Goal: Task Accomplishment & Management: Complete application form

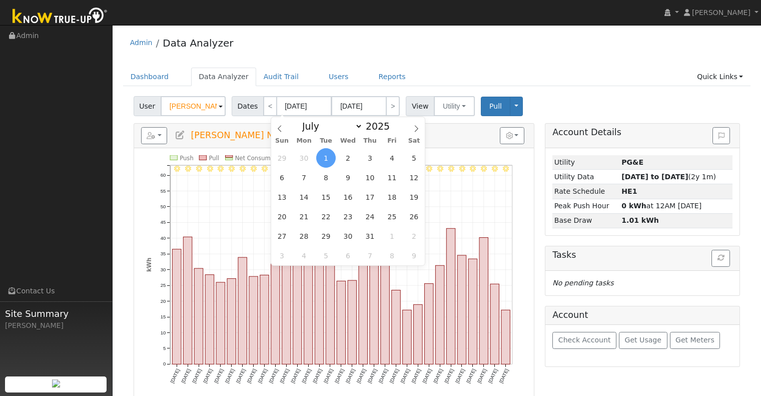
select select "6"
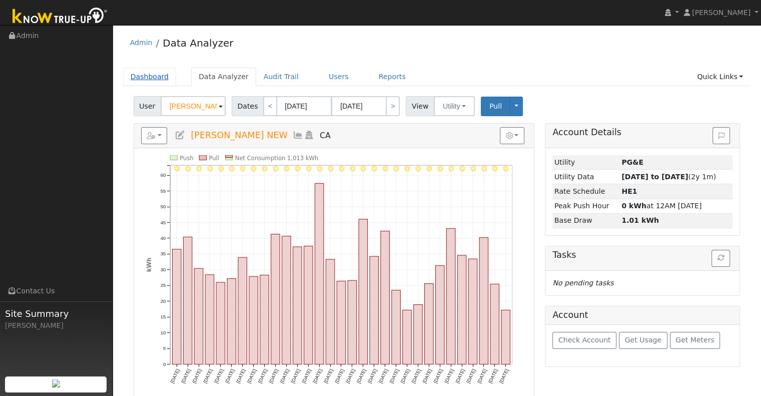
click at [162, 76] on link "Dashboard" at bounding box center [150, 77] width 54 height 19
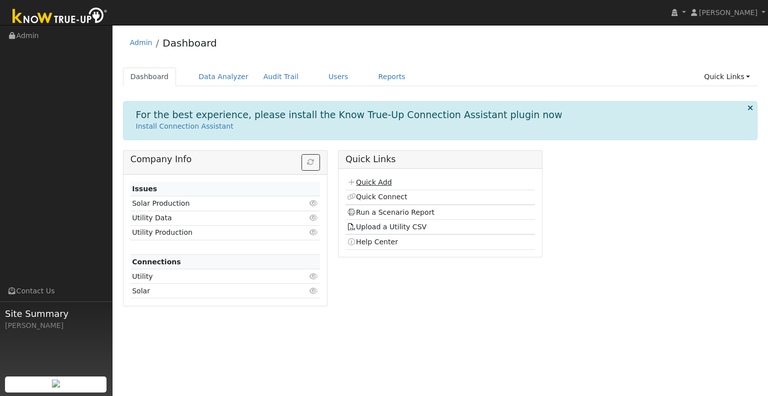
click at [373, 182] on link "Quick Add" at bounding box center [369, 182] width 45 height 8
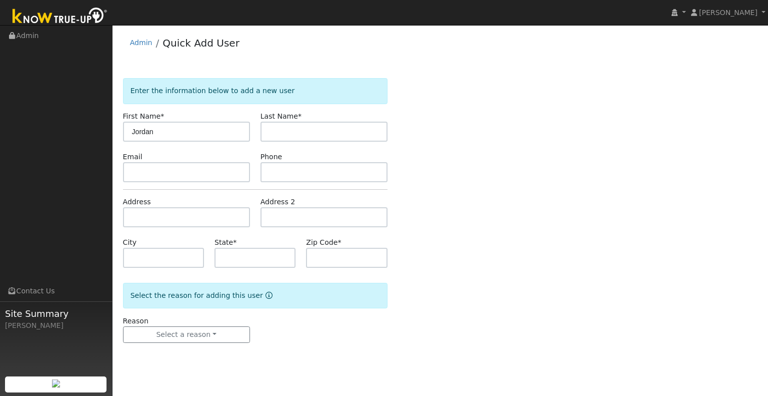
type input "Jordan"
type input "[PERSON_NAME]"
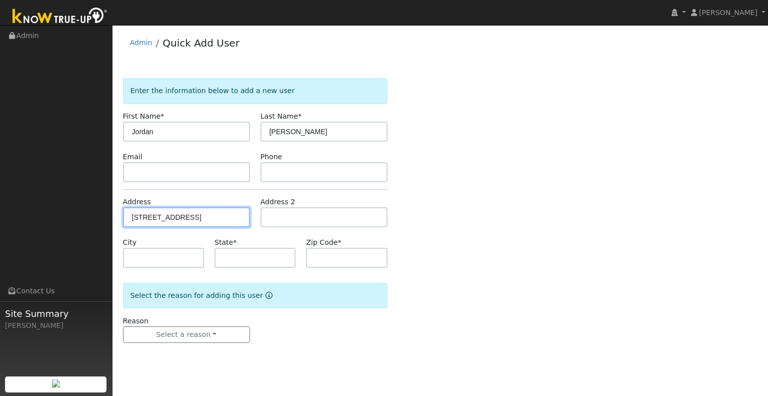
type input "17607 Fernwood Drive"
type input "Jamestown"
type input "CA"
type input "95327"
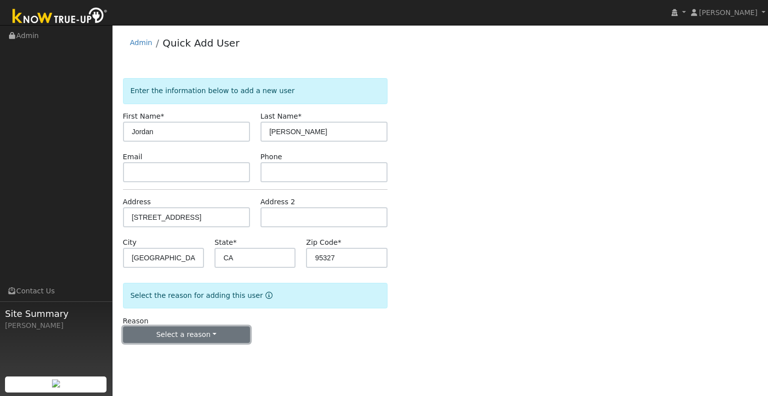
click at [191, 336] on button "Select a reason" at bounding box center [186, 334] width 127 height 17
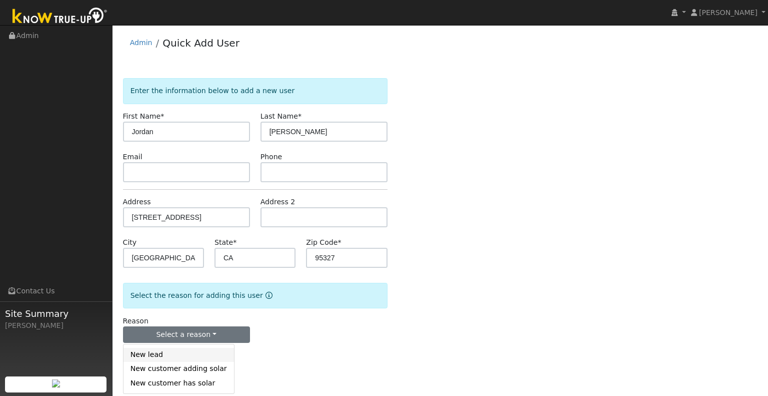
click at [205, 350] on link "New lead" at bounding box center [179, 355] width 111 height 14
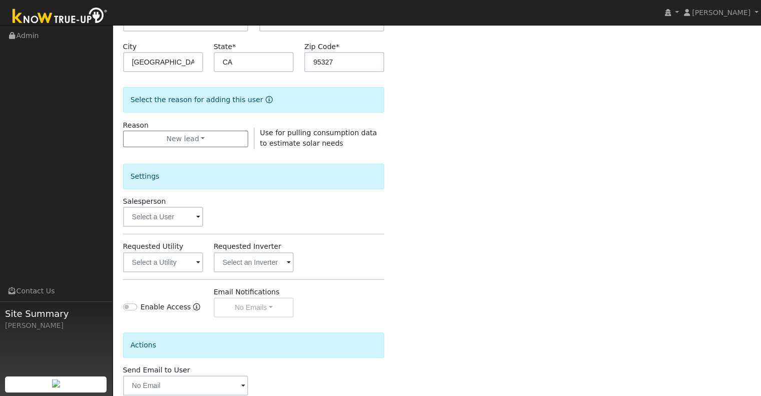
scroll to position [200, 0]
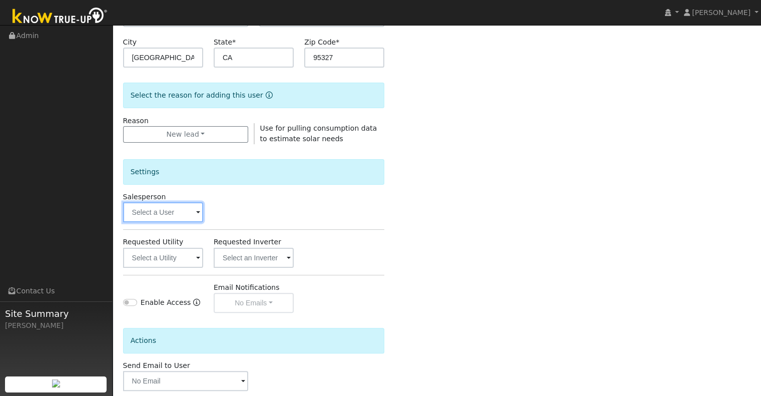
click at [172, 220] on input "text" at bounding box center [163, 212] width 80 height 20
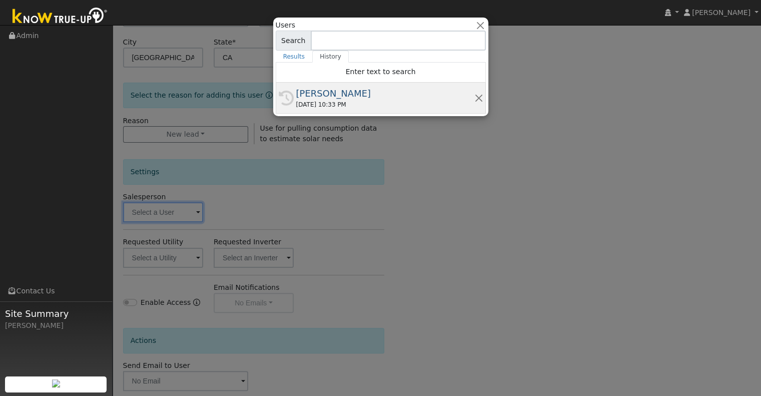
click at [418, 98] on div "[PERSON_NAME]" at bounding box center [385, 94] width 178 height 14
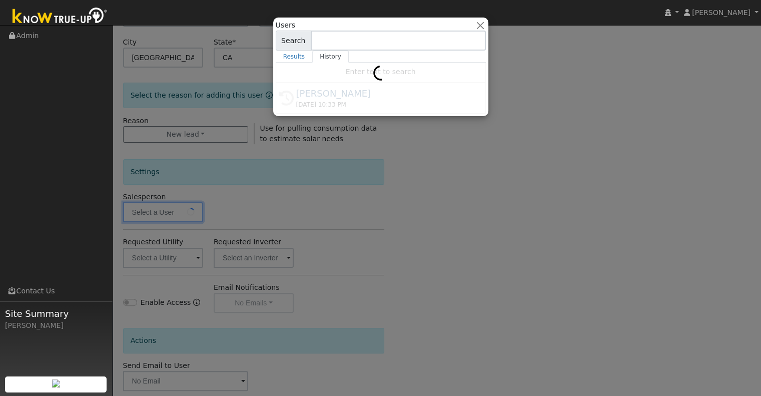
type input "[PERSON_NAME]"
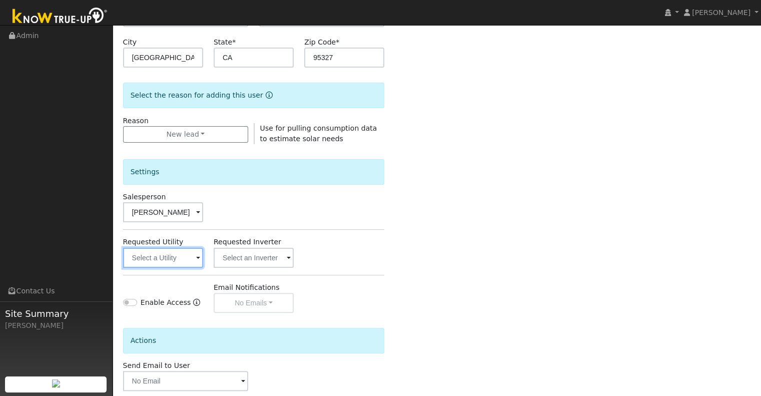
click at [160, 256] on input "text" at bounding box center [163, 258] width 80 height 20
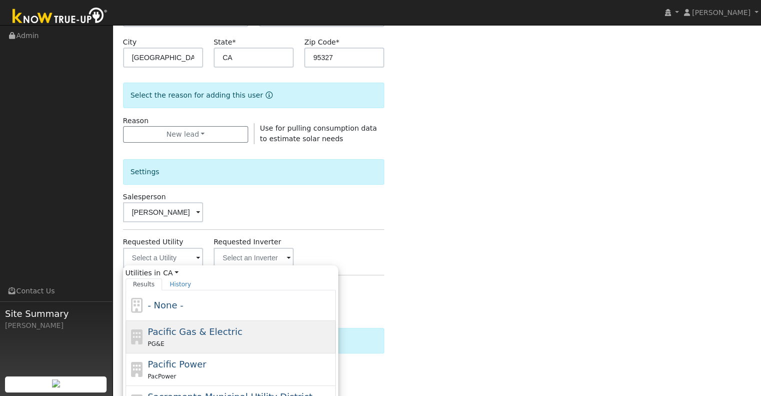
click at [248, 325] on div "Pacific Gas & Electric PG&E" at bounding box center [241, 337] width 186 height 24
type input "Pacific Gas & Electric"
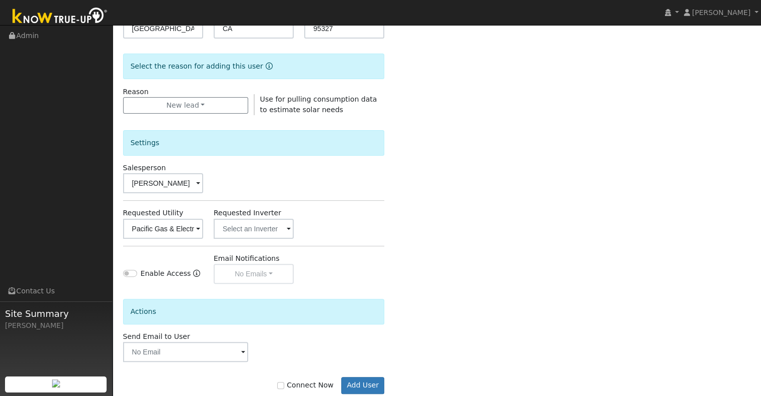
scroll to position [251, 0]
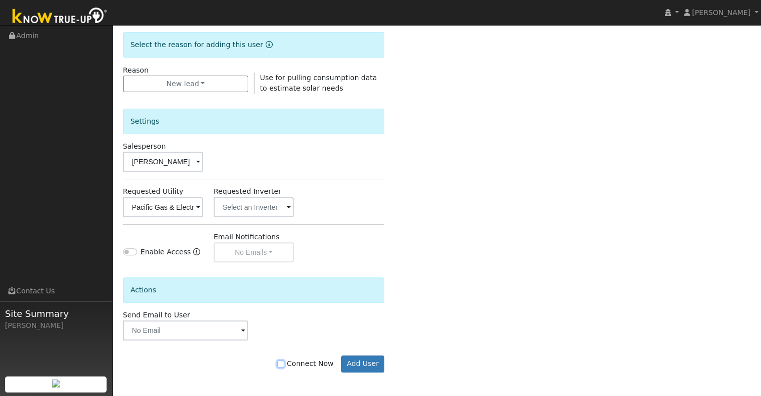
click at [284, 362] on input "Connect Now" at bounding box center [280, 363] width 7 height 7
checkbox input "true"
click at [359, 360] on button "Add User" at bounding box center [363, 363] width 44 height 17
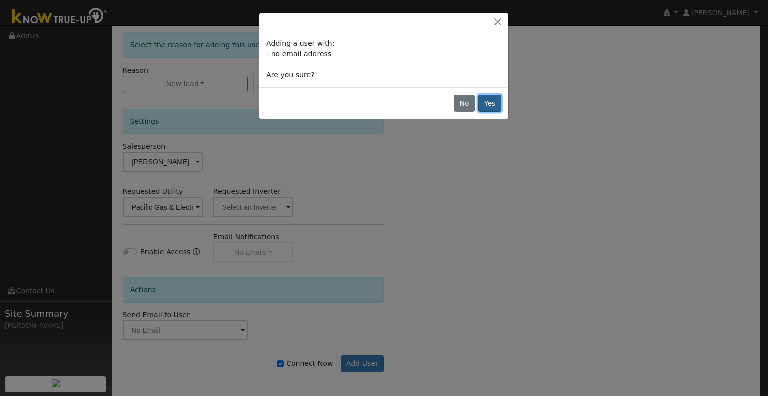
click at [486, 105] on button "Yes" at bounding box center [490, 103] width 23 height 17
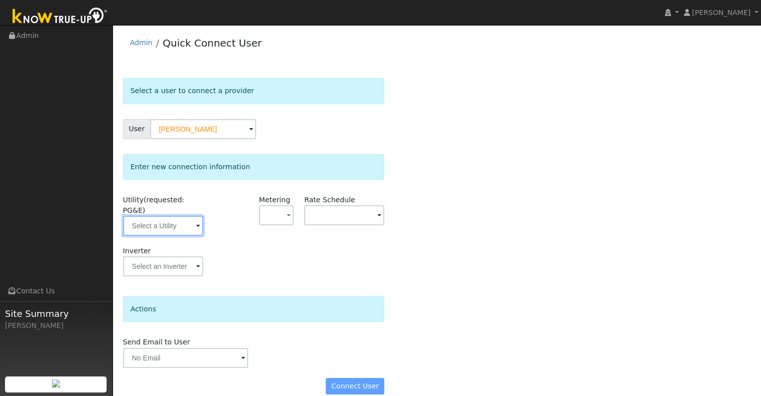
click at [168, 221] on input "text" at bounding box center [163, 226] width 80 height 20
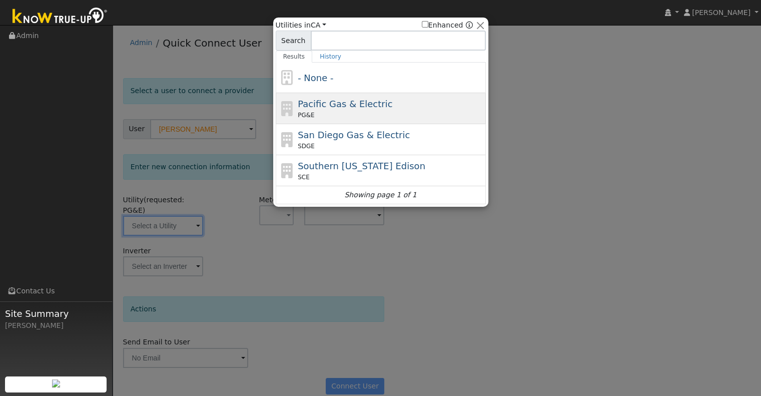
click at [339, 111] on div "PG&E" at bounding box center [391, 115] width 186 height 9
type input "PG&E"
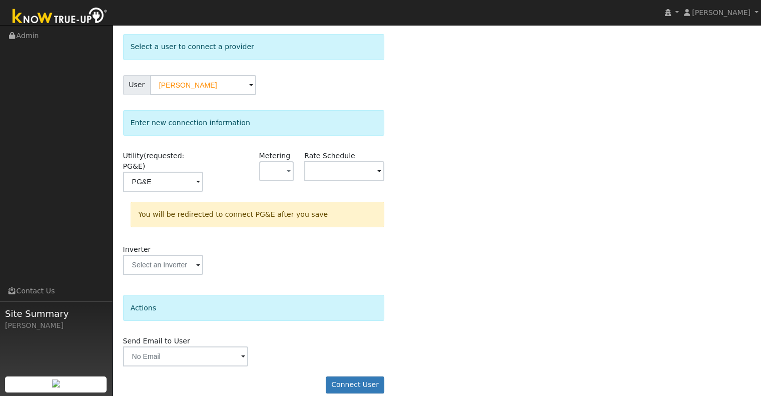
scroll to position [45, 0]
click at [342, 376] on button "Connect User" at bounding box center [355, 384] width 59 height 17
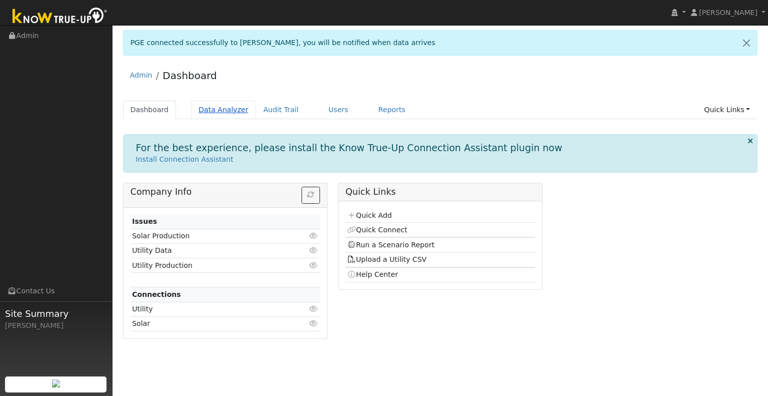
click at [219, 117] on link "Data Analyzer" at bounding box center [223, 110] width 65 height 19
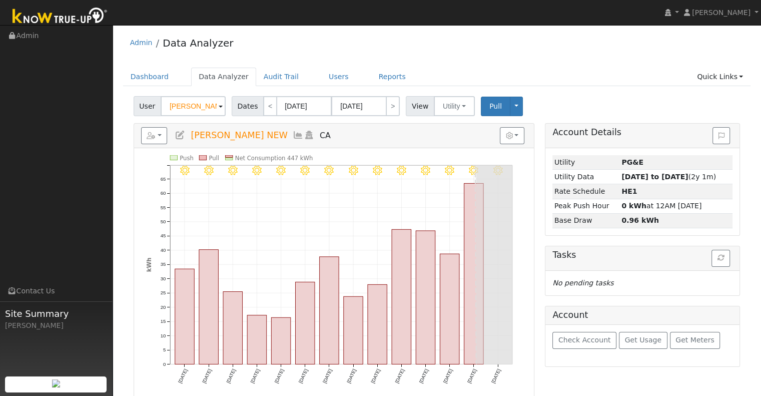
click at [189, 104] on input "Damin Corona NEW" at bounding box center [193, 106] width 65 height 20
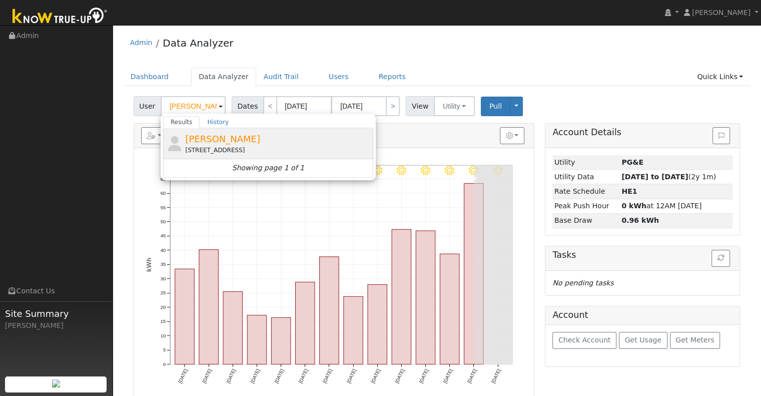
click at [223, 152] on div "17607 Fernwood Drive, Jamestown, CA 95327" at bounding box center [278, 150] width 186 height 9
type input "Jordan Torres"
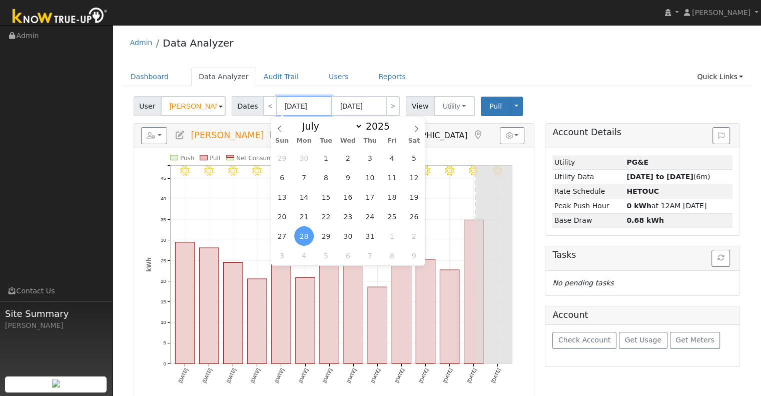
click at [295, 106] on input "07/28/2025" at bounding box center [304, 106] width 55 height 20
click at [330, 156] on span "1" at bounding box center [326, 158] width 20 height 20
type input "07/01/2025"
type input "07/31/2025"
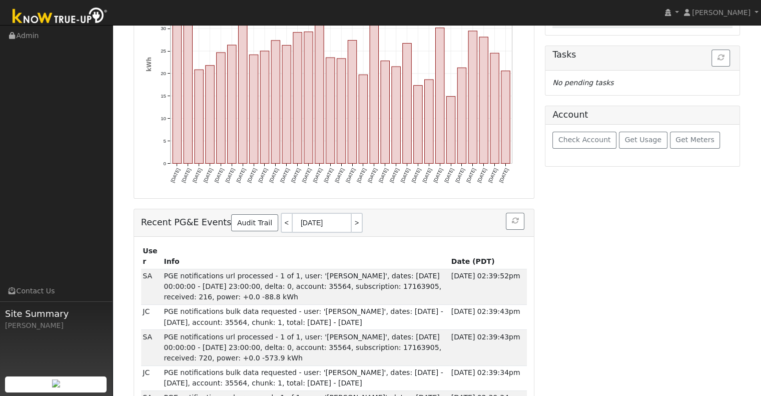
scroll to position [50, 0]
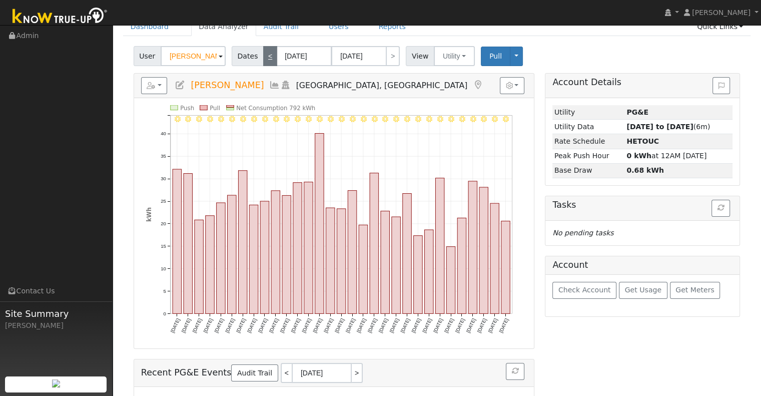
click at [263, 58] on link "<" at bounding box center [270, 56] width 14 height 20
type input "06/01/2025"
type input "06/30/2025"
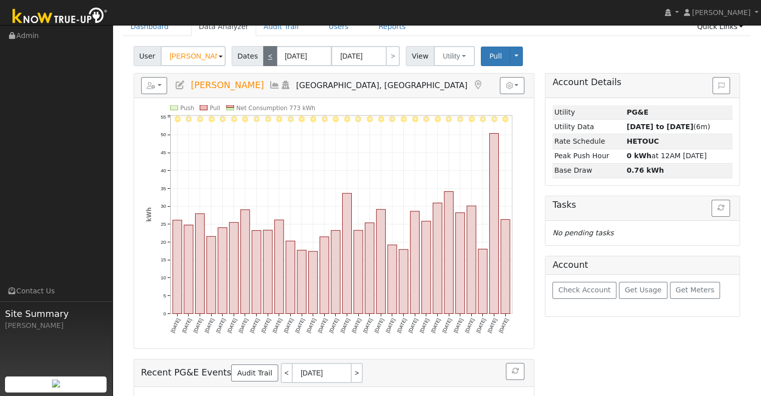
click at [263, 58] on link "<" at bounding box center [270, 56] width 14 height 20
type input "05/01/2025"
type input "05/31/2025"
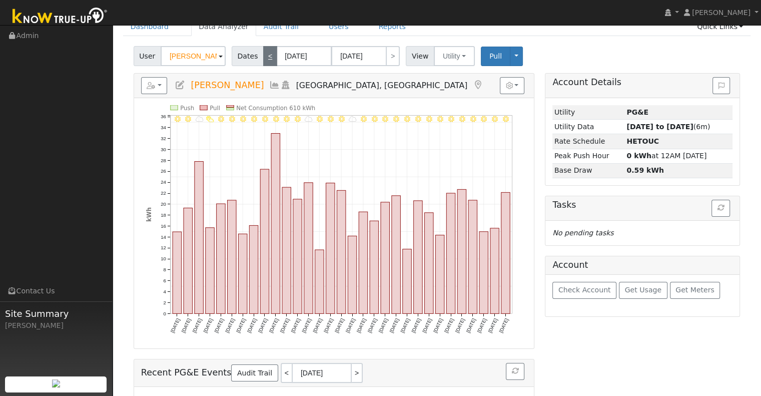
click at [263, 58] on link "<" at bounding box center [270, 56] width 14 height 20
type input "04/01/2025"
type input "04/30/2025"
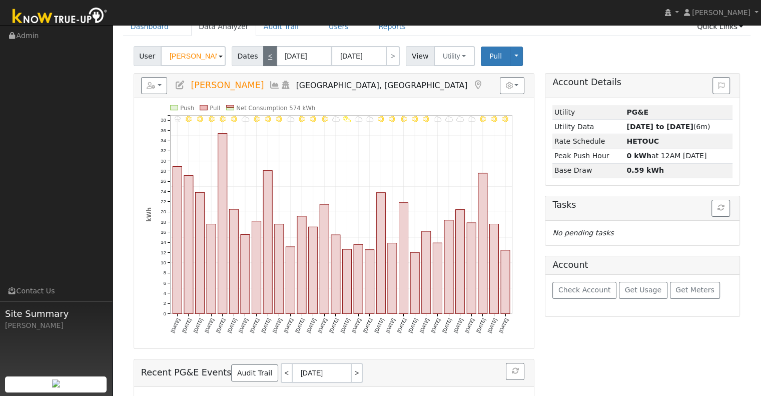
click at [263, 58] on link "<" at bounding box center [270, 56] width 14 height 20
type input "03/01/2025"
type input "03/31/2025"
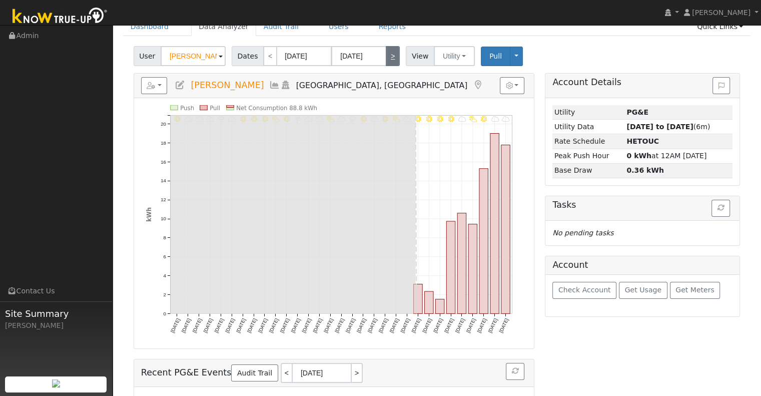
click at [386, 60] on link ">" at bounding box center [393, 56] width 14 height 20
type input "04/01/2025"
type input "04/30/2025"
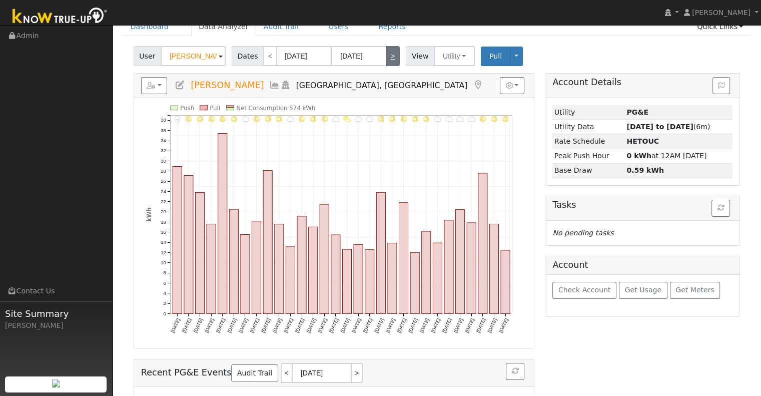
click at [386, 60] on link ">" at bounding box center [393, 56] width 14 height 20
type input "05/01/2025"
type input "05/31/2025"
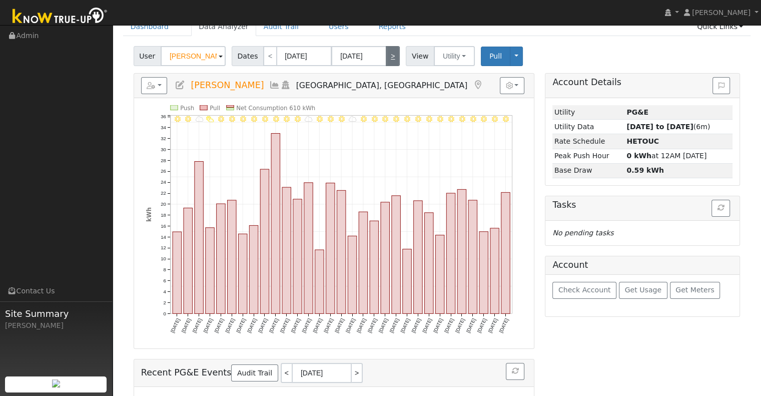
click at [386, 60] on link ">" at bounding box center [393, 56] width 14 height 20
type input "06/01/2025"
type input "06/30/2025"
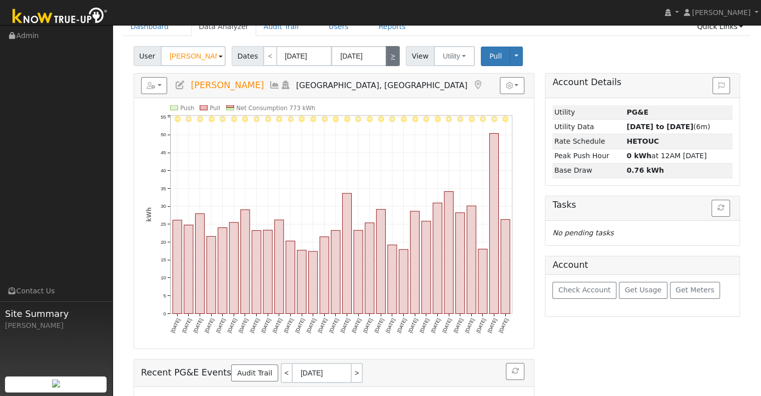
click at [386, 60] on link ">" at bounding box center [393, 56] width 14 height 20
type input "07/01/2025"
type input "07/31/2025"
